Goal: Task Accomplishment & Management: Manage account settings

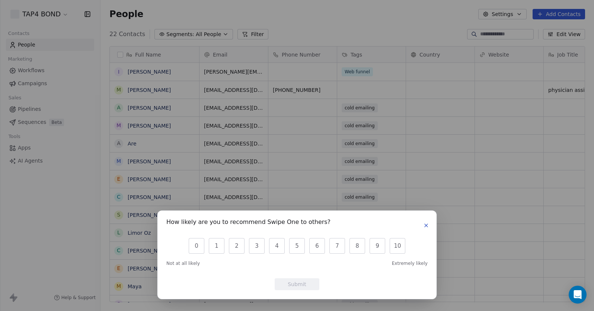
scroll to position [268, 488]
click at [424, 223] on icon "button" at bounding box center [426, 226] width 6 height 6
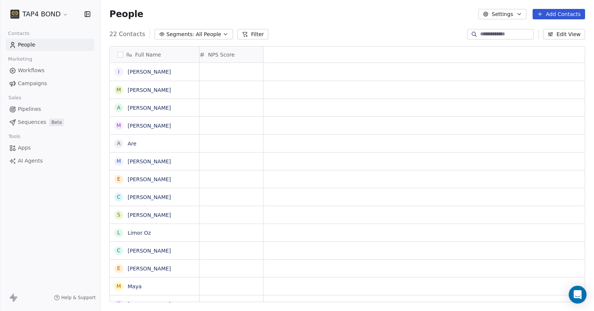
scroll to position [6, 0]
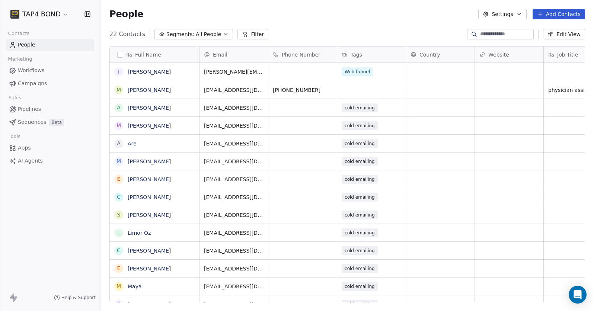
click at [253, 31] on button "Filter" at bounding box center [252, 34] width 31 height 10
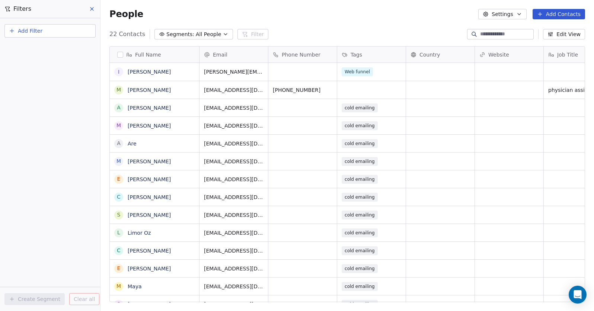
click at [18, 32] on span "Add Filter" at bounding box center [30, 31] width 25 height 8
click at [90, 10] on html "TAP4 BOND Contacts People Marketing Workflows Campaigns Sales Pipelines Sequenc…" at bounding box center [297, 155] width 594 height 311
click at [92, 8] on icon at bounding box center [92, 9] width 6 height 6
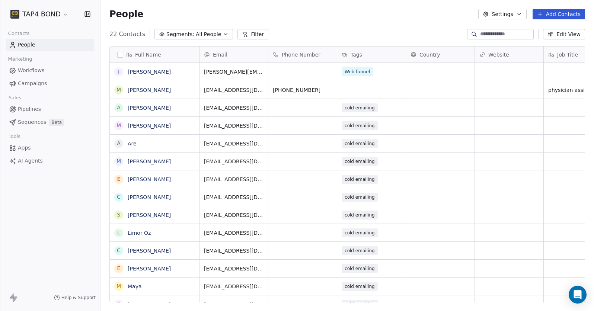
click at [571, 14] on button "Add Contacts" at bounding box center [559, 14] width 52 height 10
click at [569, 31] on span "Create new contact" at bounding box center [561, 30] width 51 height 8
drag, startPoint x: 333, startPoint y: 300, endPoint x: 429, endPoint y: 301, distance: 96.4
click at [429, 301] on html "TAP4 BOND Contacts People Marketing Workflows Campaigns Sales Pipelines Sequenc…" at bounding box center [297, 155] width 594 height 311
click at [58, 15] on html "TAP4 BOND Contacts People Marketing Workflows Campaigns Sales Pipelines Sequenc…" at bounding box center [297, 155] width 594 height 311
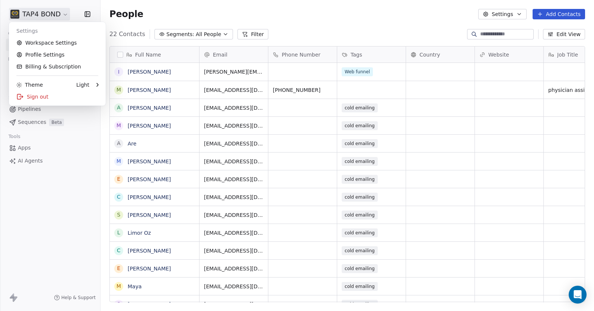
click at [90, 14] on html "TAP4 BOND Contacts People Marketing Workflows Campaigns Sales Pipelines Sequenc…" at bounding box center [297, 155] width 594 height 311
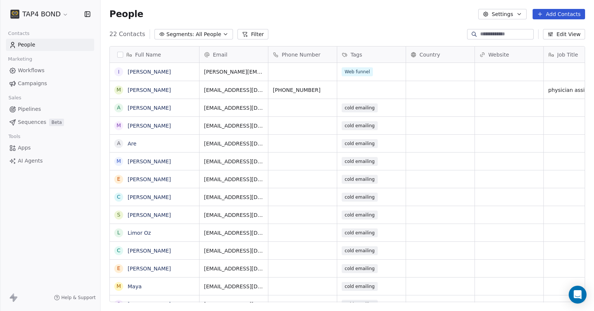
click at [89, 16] on icon "button" at bounding box center [87, 13] width 7 height 7
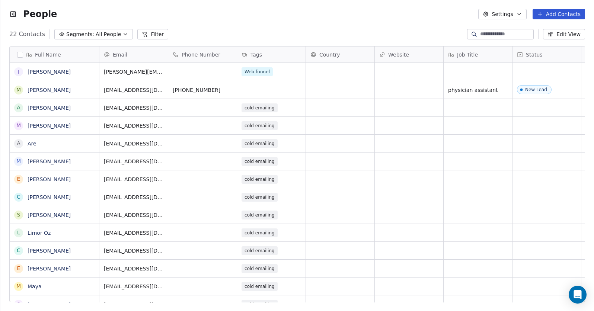
click at [9, 16] on icon "button" at bounding box center [12, 13] width 7 height 7
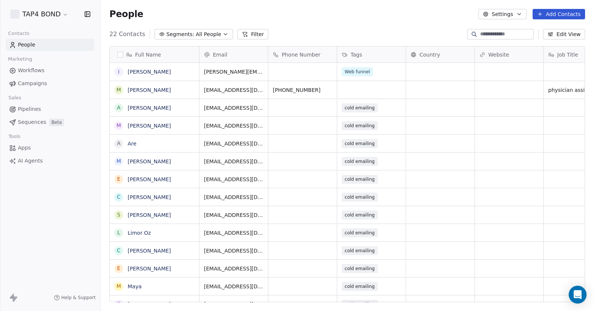
scroll to position [268, 488]
